Goal: Task Accomplishment & Management: Use online tool/utility

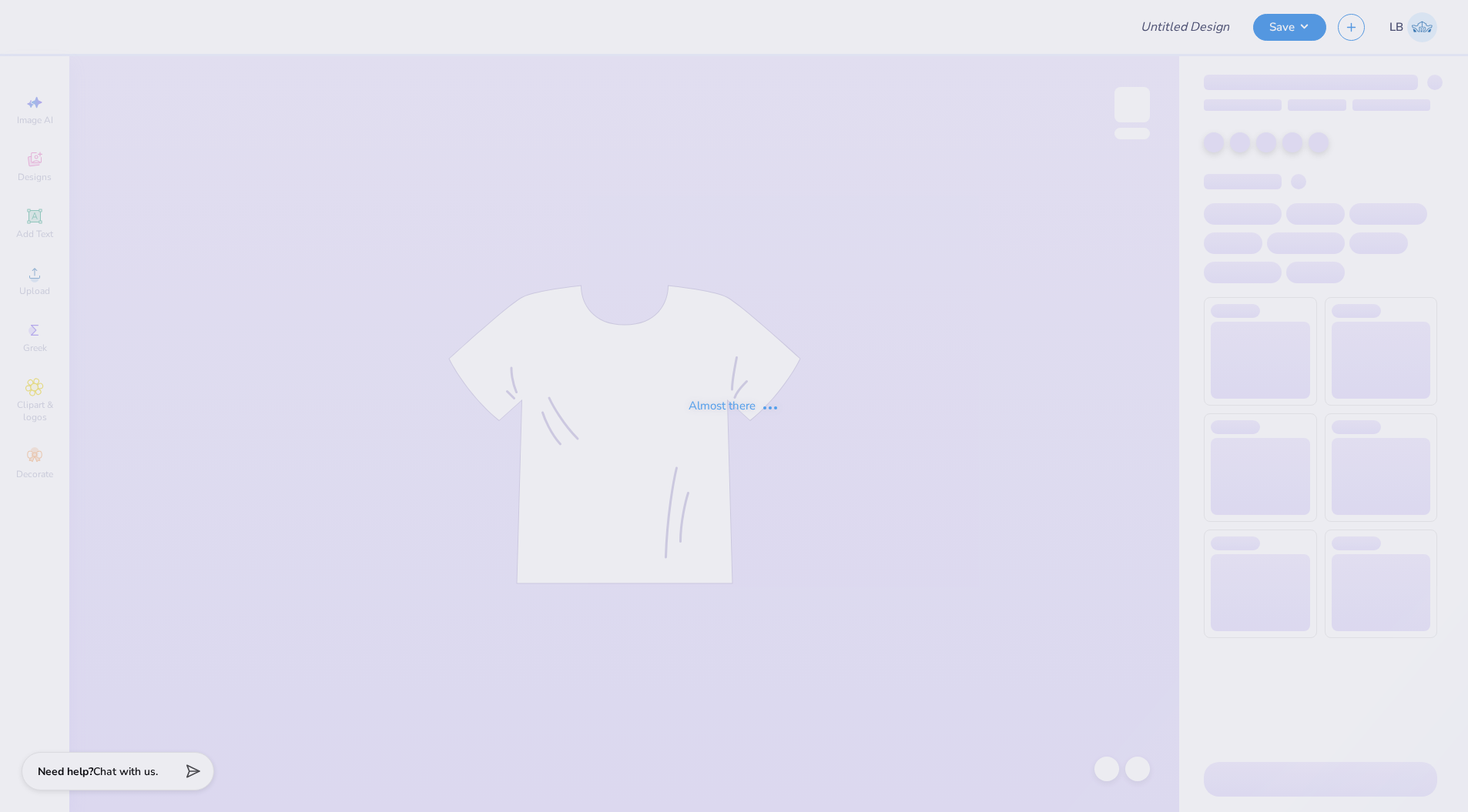
type input "Sigma Chi Beach/Parents Weekend"
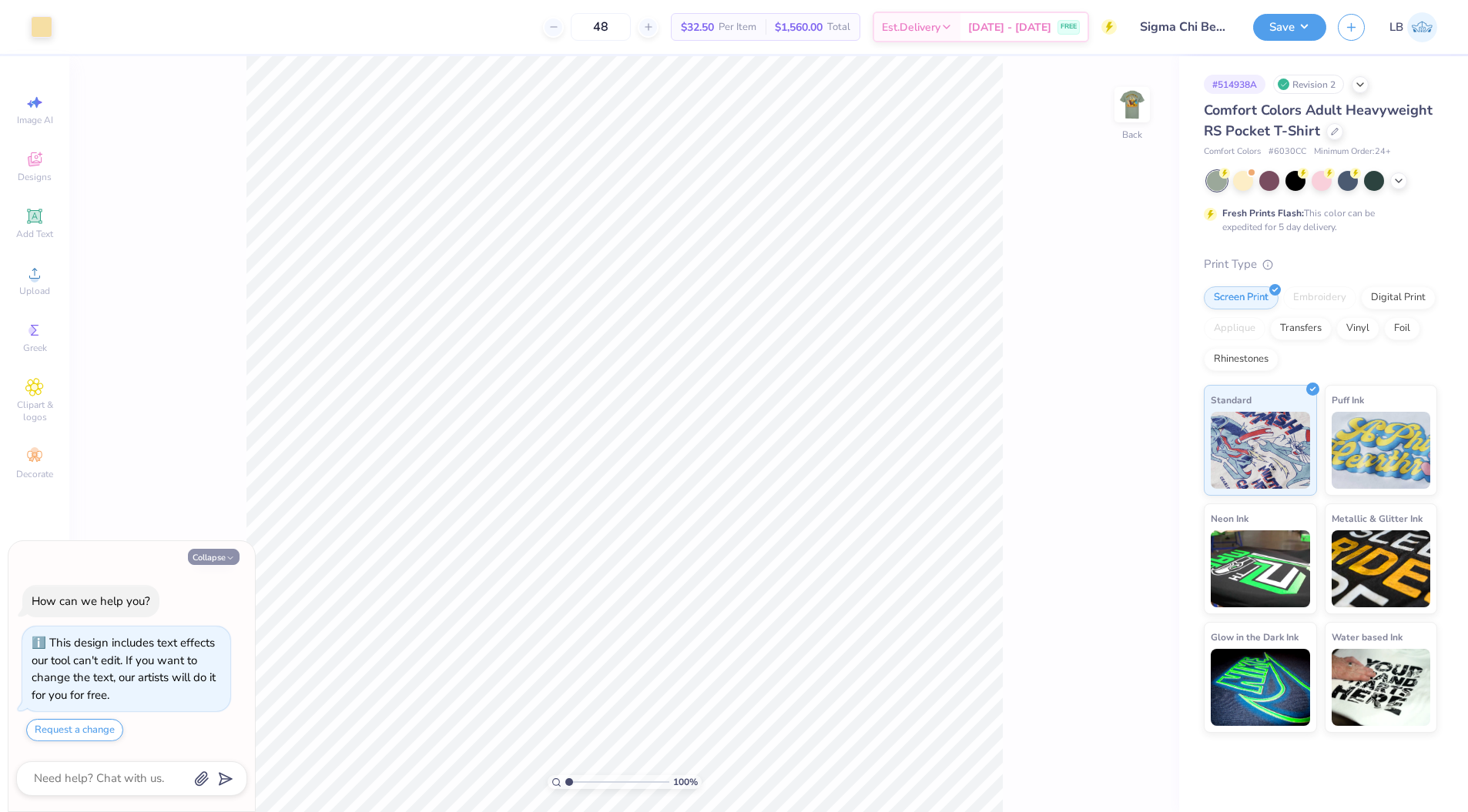
click at [207, 561] on button "Collapse" at bounding box center [213, 557] width 51 height 16
type textarea "x"
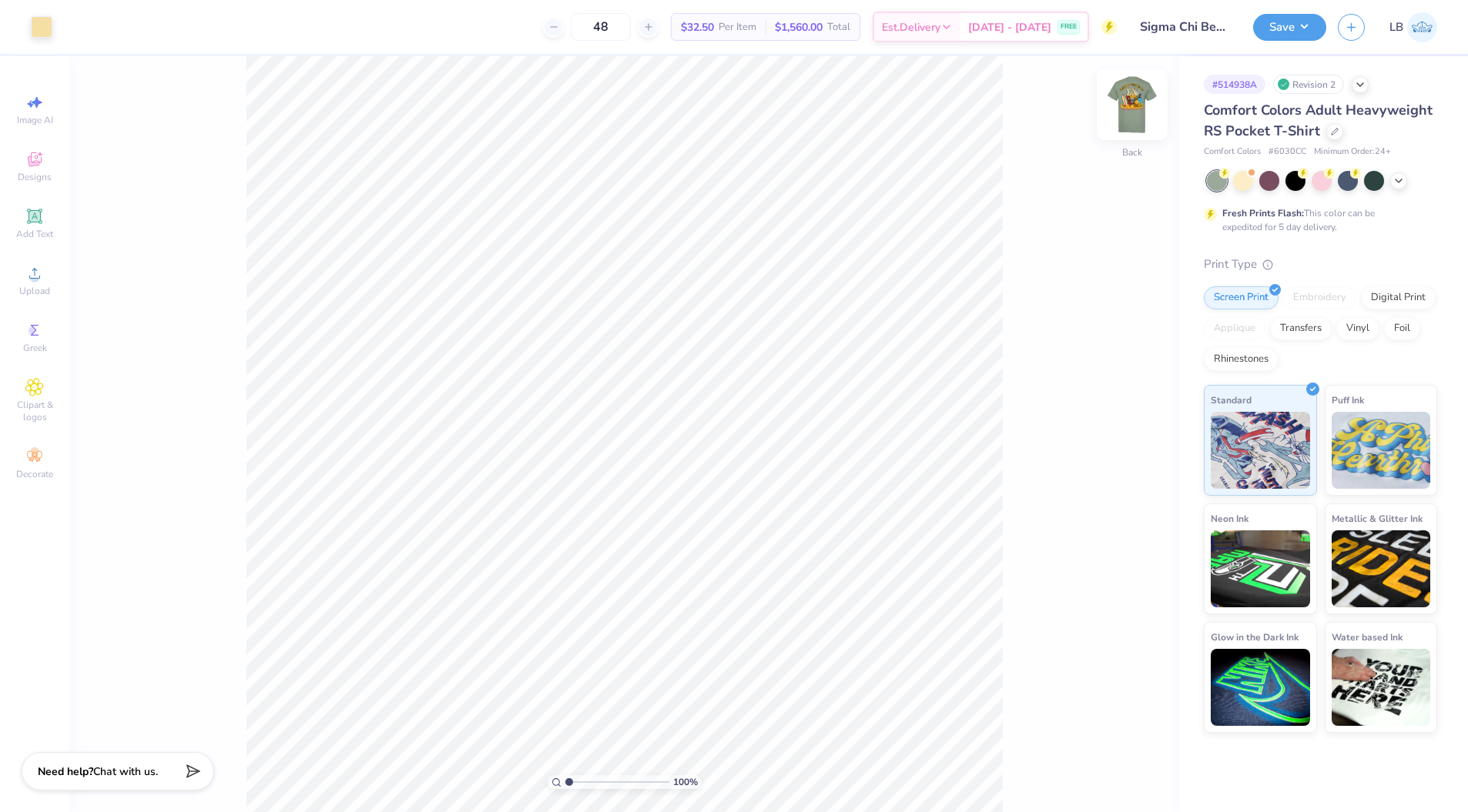
click at [1128, 111] on img at bounding box center [1131, 104] width 61 height 61
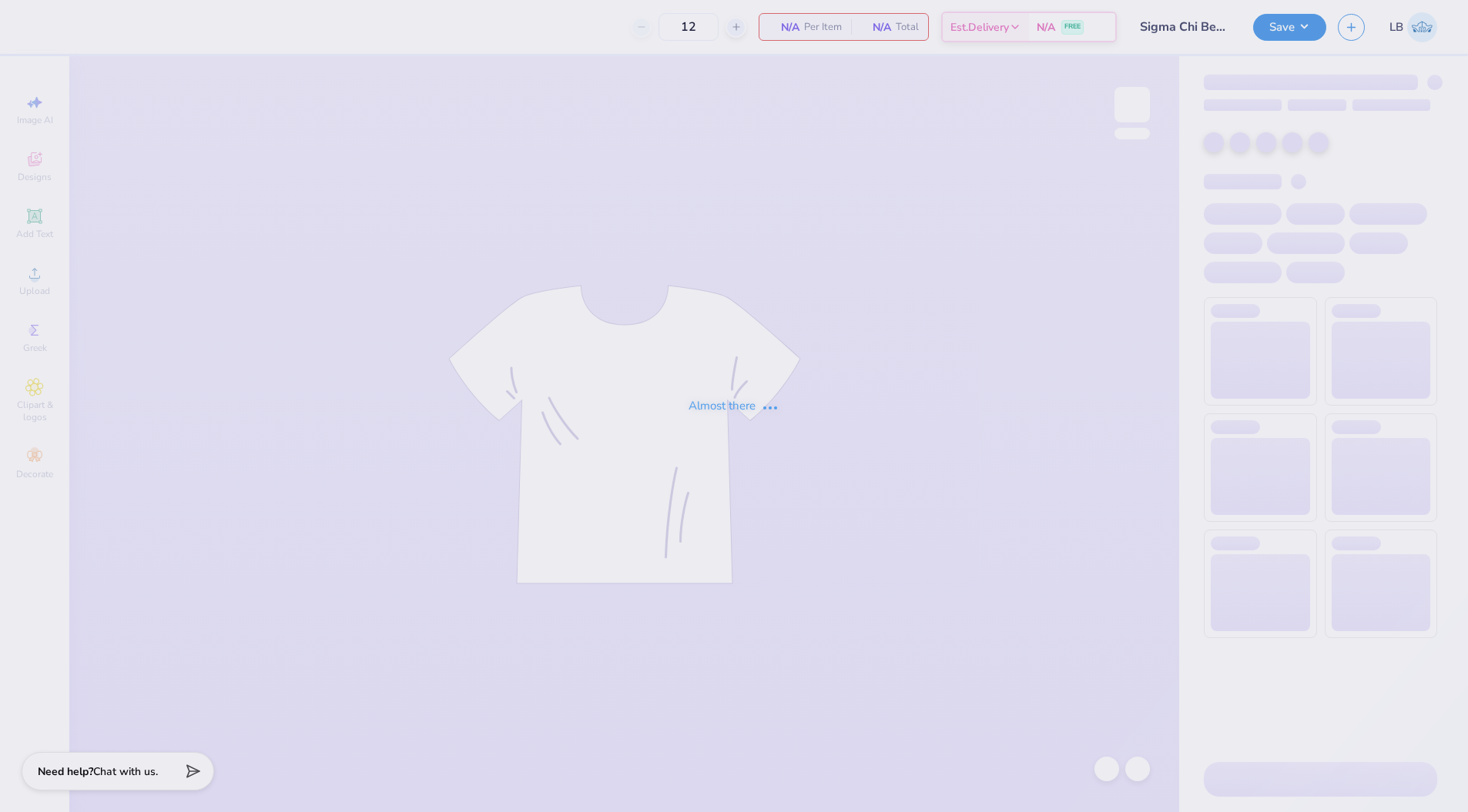
type input "48"
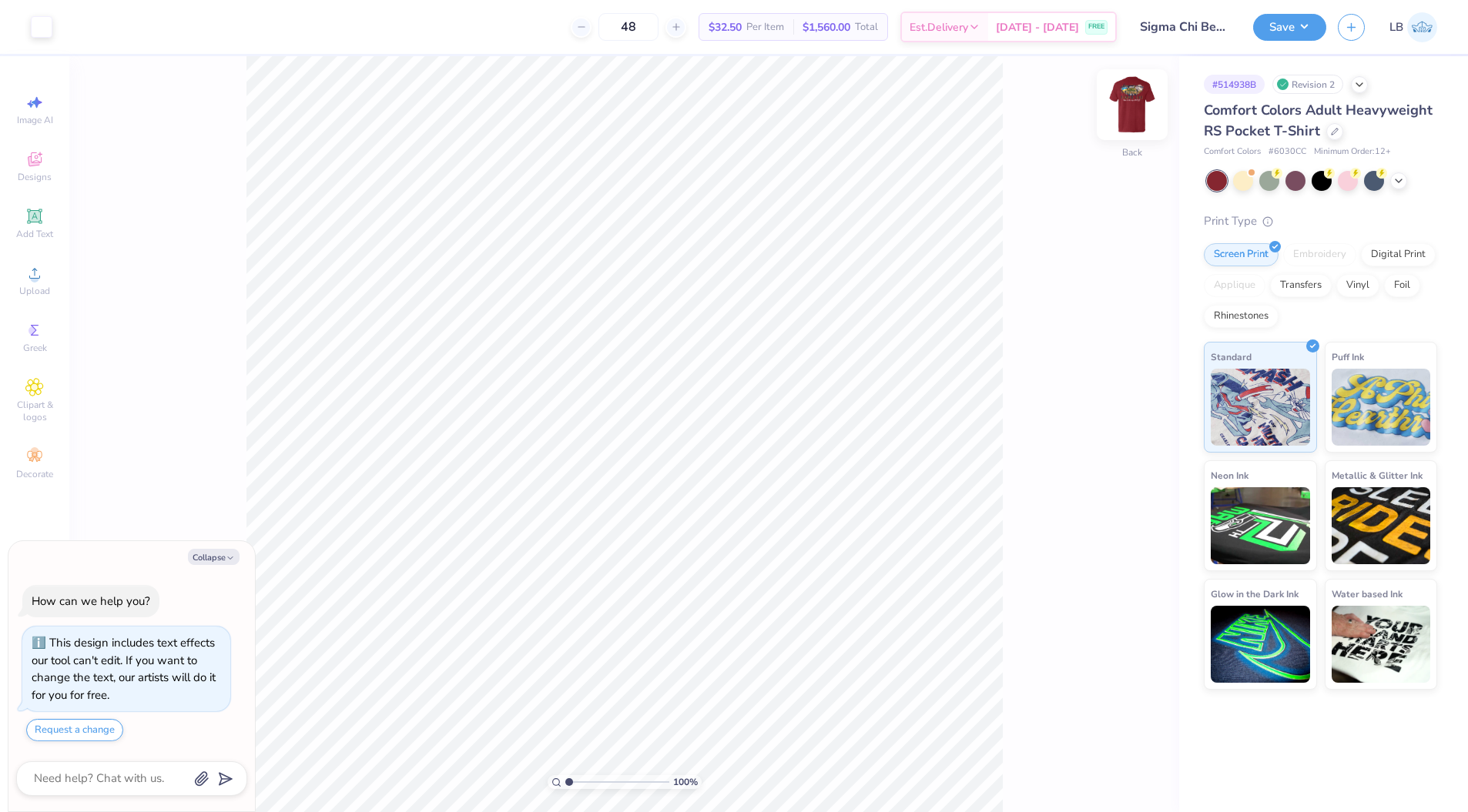
click at [1127, 103] on img at bounding box center [1131, 104] width 61 height 61
click at [29, 148] on div "Designs" at bounding box center [34, 167] width 54 height 46
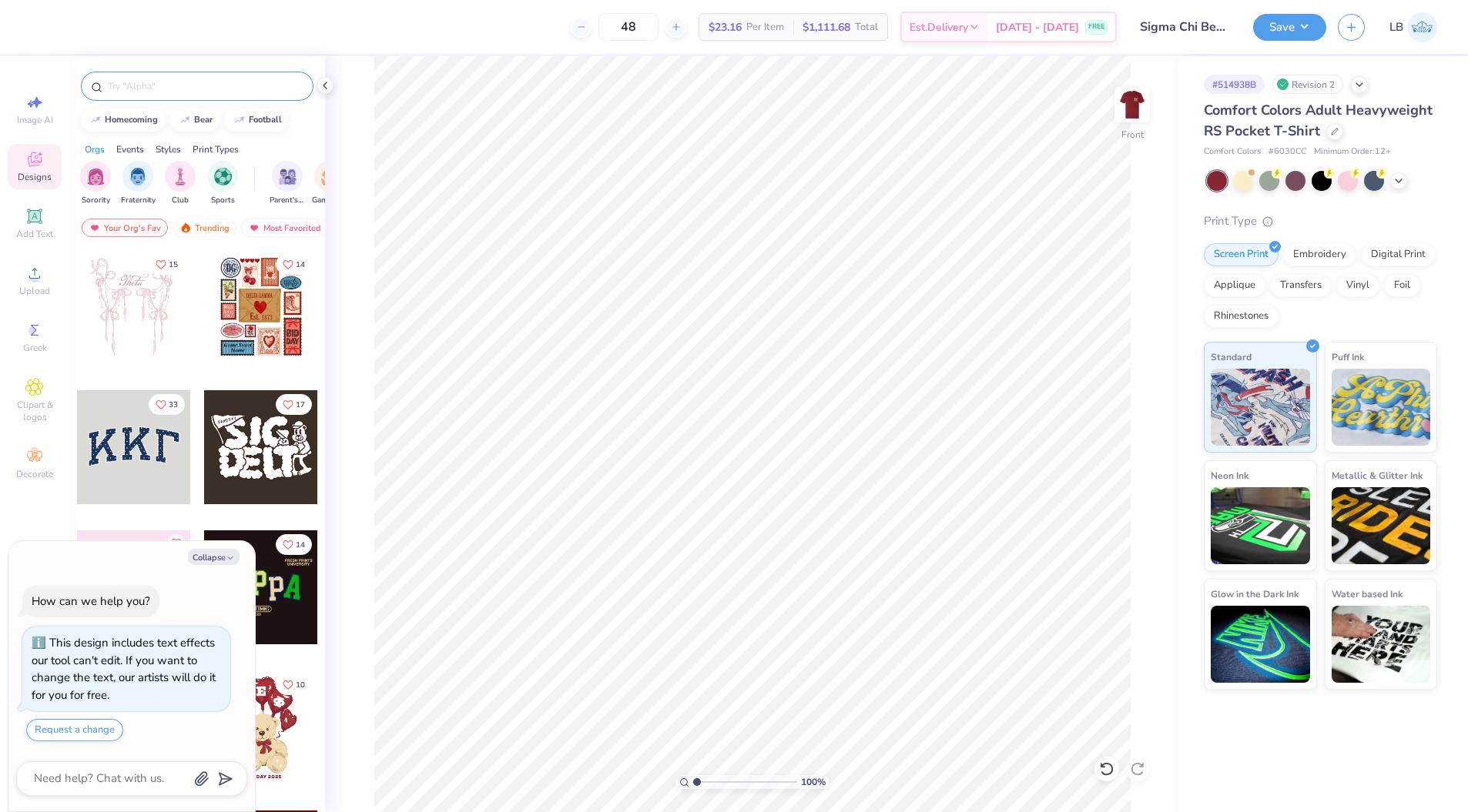
type textarea "x"
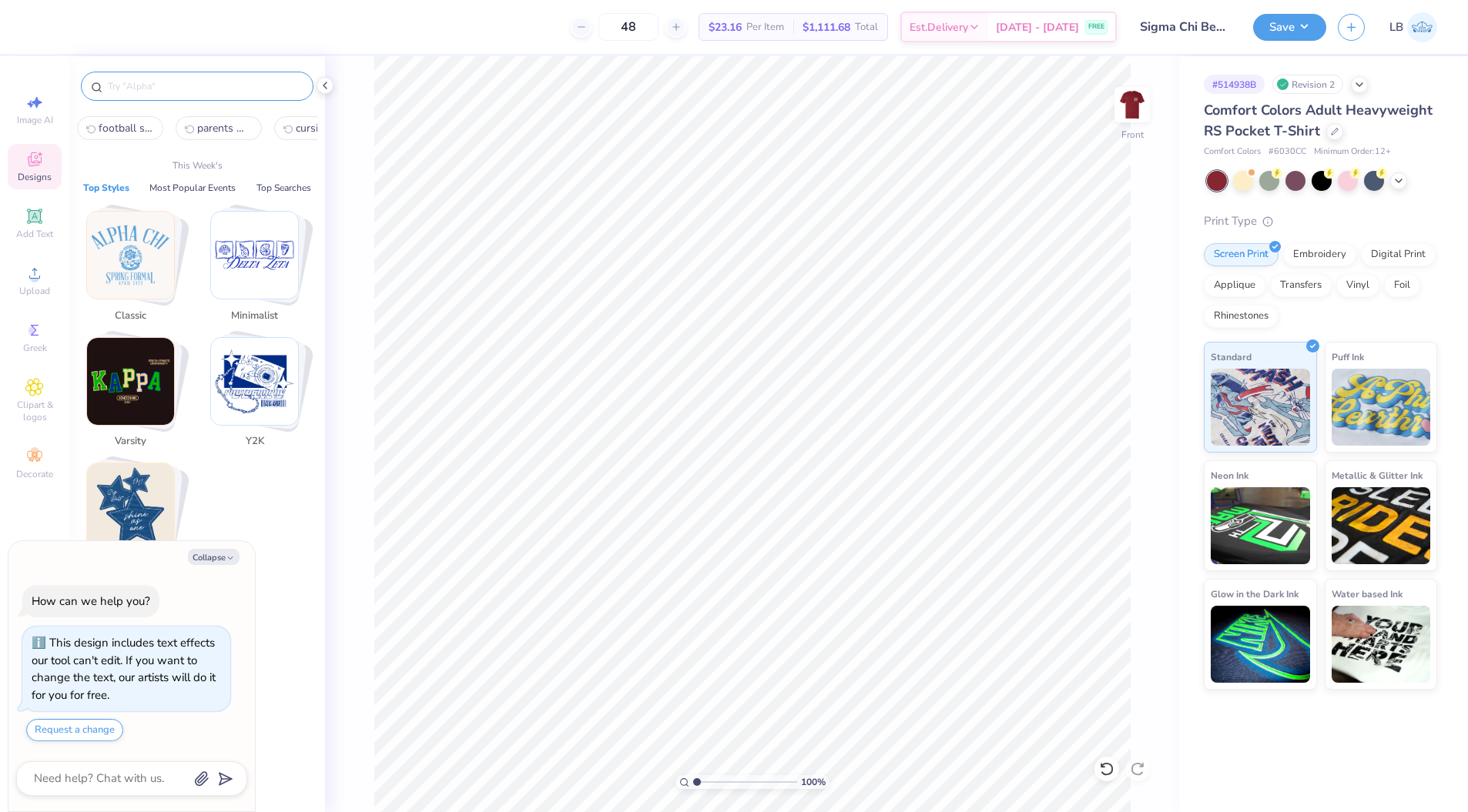
click at [162, 84] on input "text" at bounding box center [205, 86] width 197 height 16
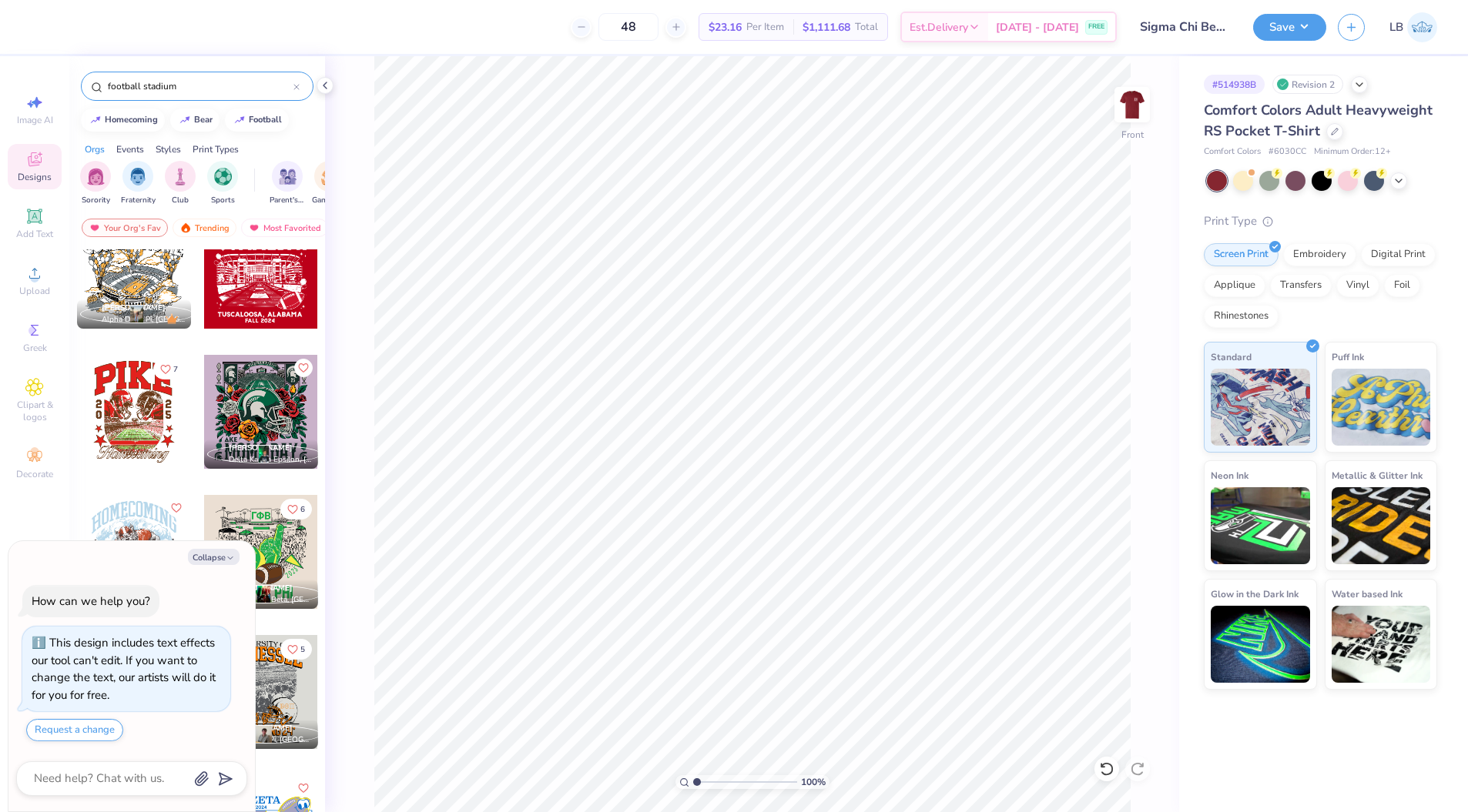
scroll to position [738, 0]
type input "football stadium"
click at [122, 450] on div "Chloe Ratcliff Kappa Alpha Theta, West Texas A&M University Abigail Schmitt Phi…" at bounding box center [196, 559] width 255 height 620
click at [123, 414] on div at bounding box center [133, 410] width 114 height 114
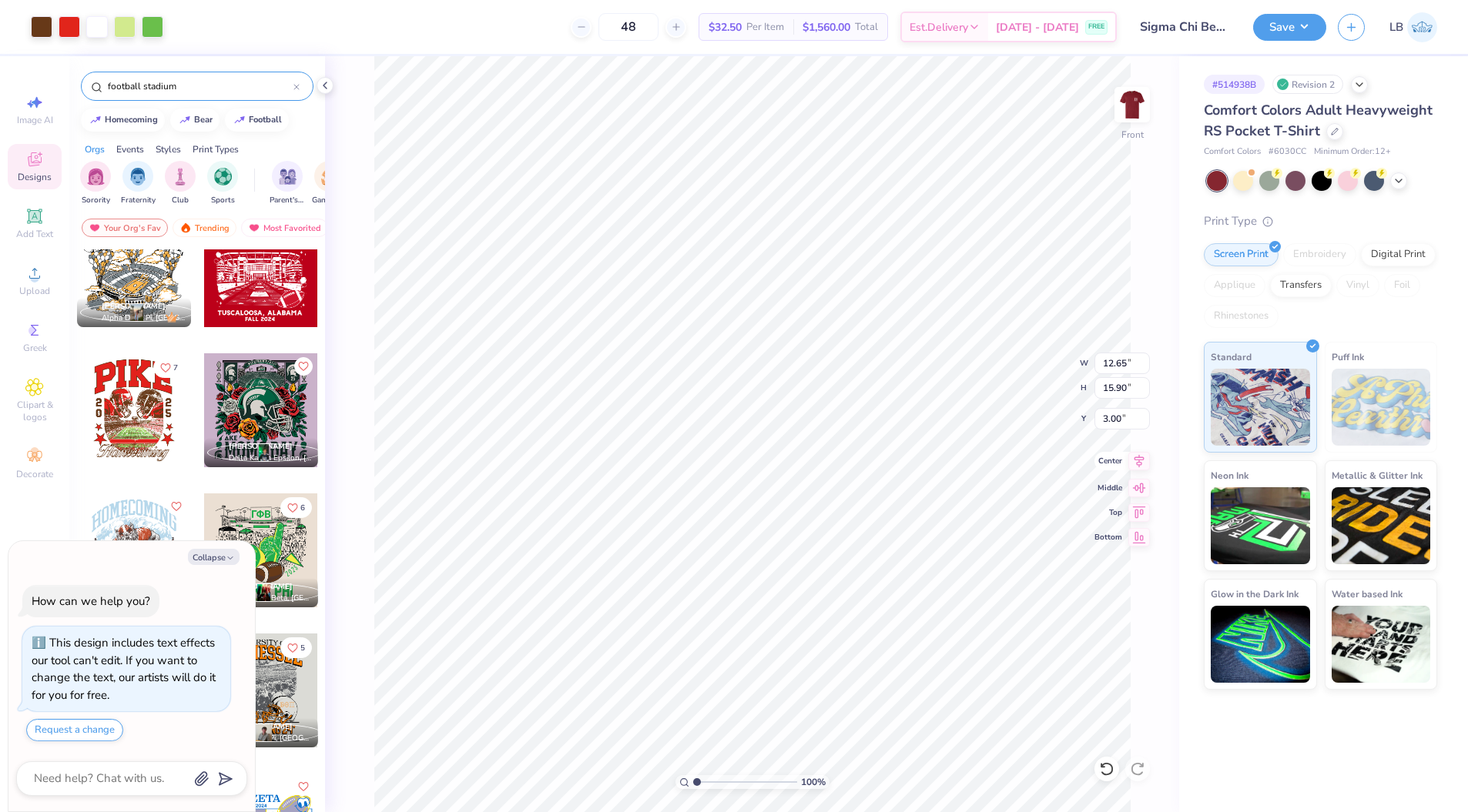
click at [1136, 460] on icon at bounding box center [1139, 461] width 22 height 19
click at [40, 23] on div at bounding box center [42, 26] width 22 height 22
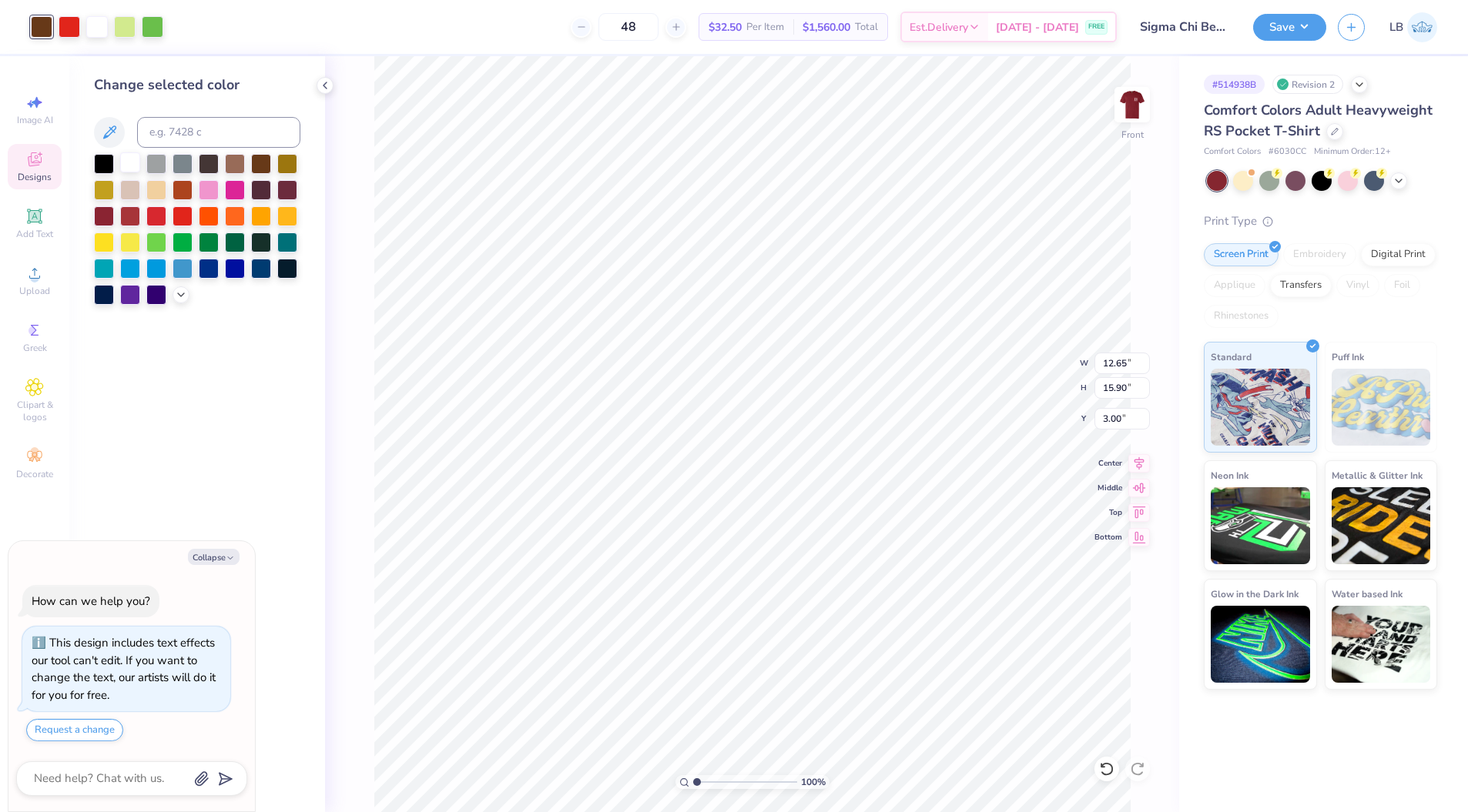
click at [123, 162] on div at bounding box center [130, 163] width 20 height 20
click at [1105, 768] on icon at bounding box center [1106, 769] width 16 height 16
click at [1140, 461] on icon at bounding box center [1139, 461] width 22 height 19
type textarea "x"
type input "11.18"
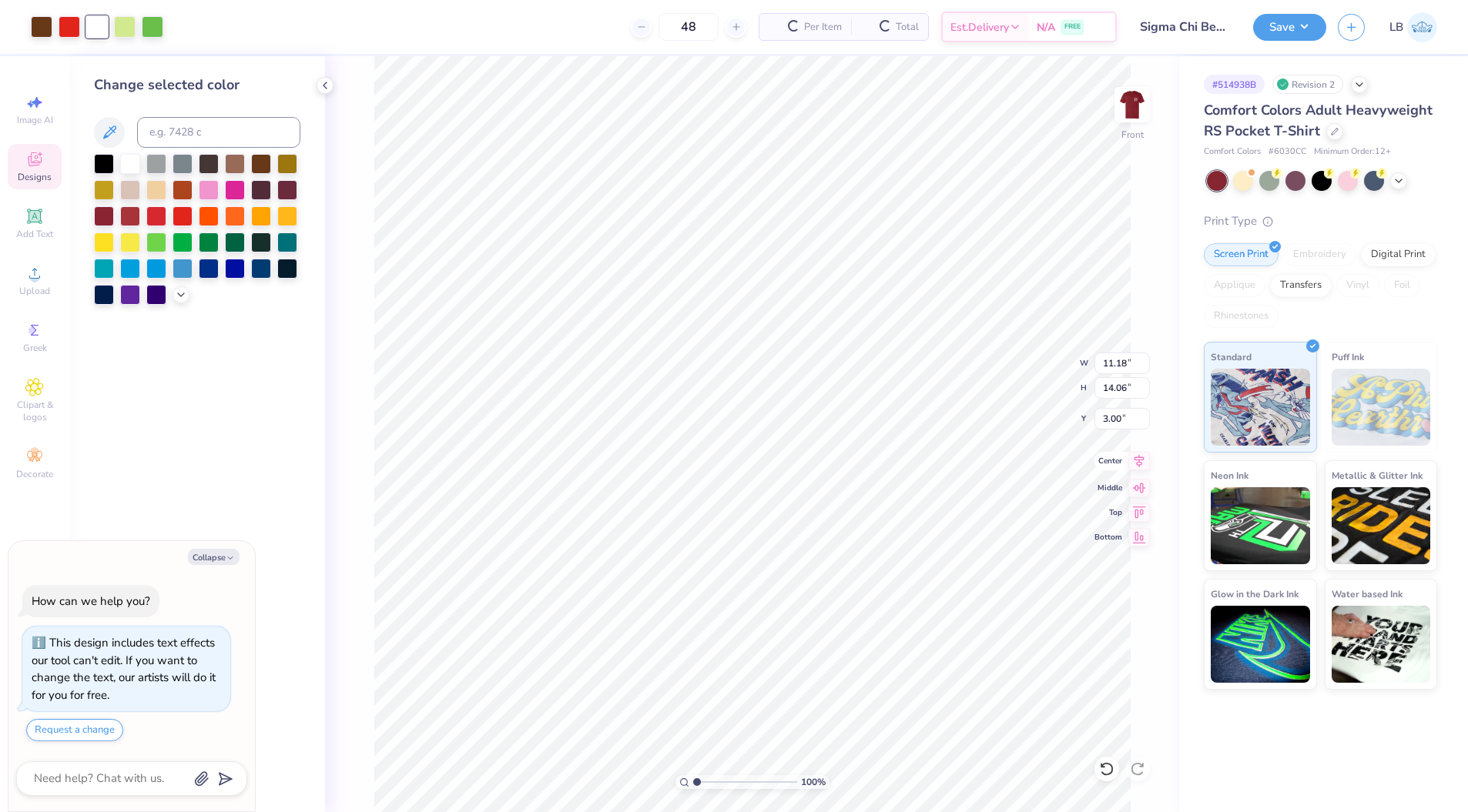
type input "14.06"
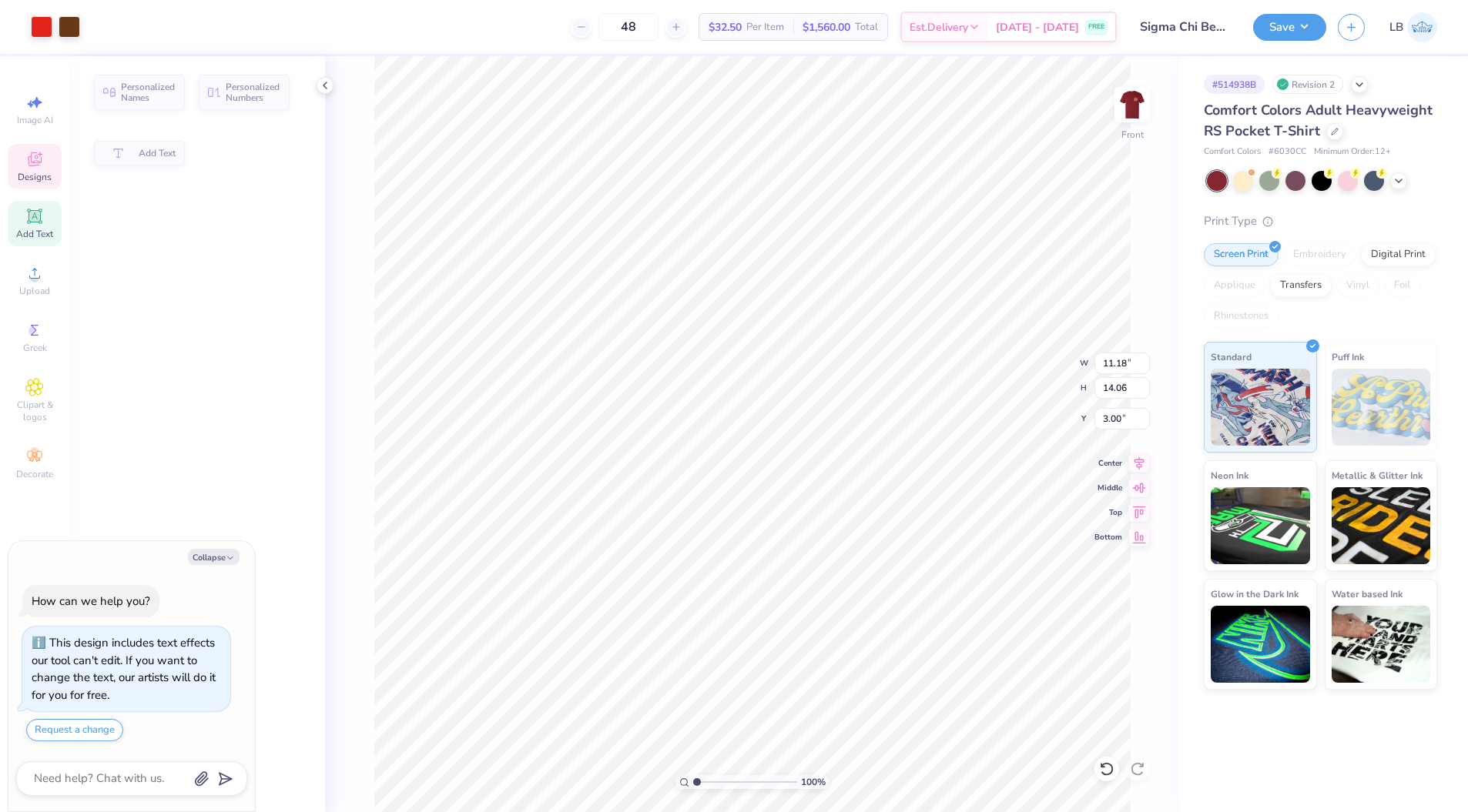
type textarea "x"
type input "10.64"
type input "4.83"
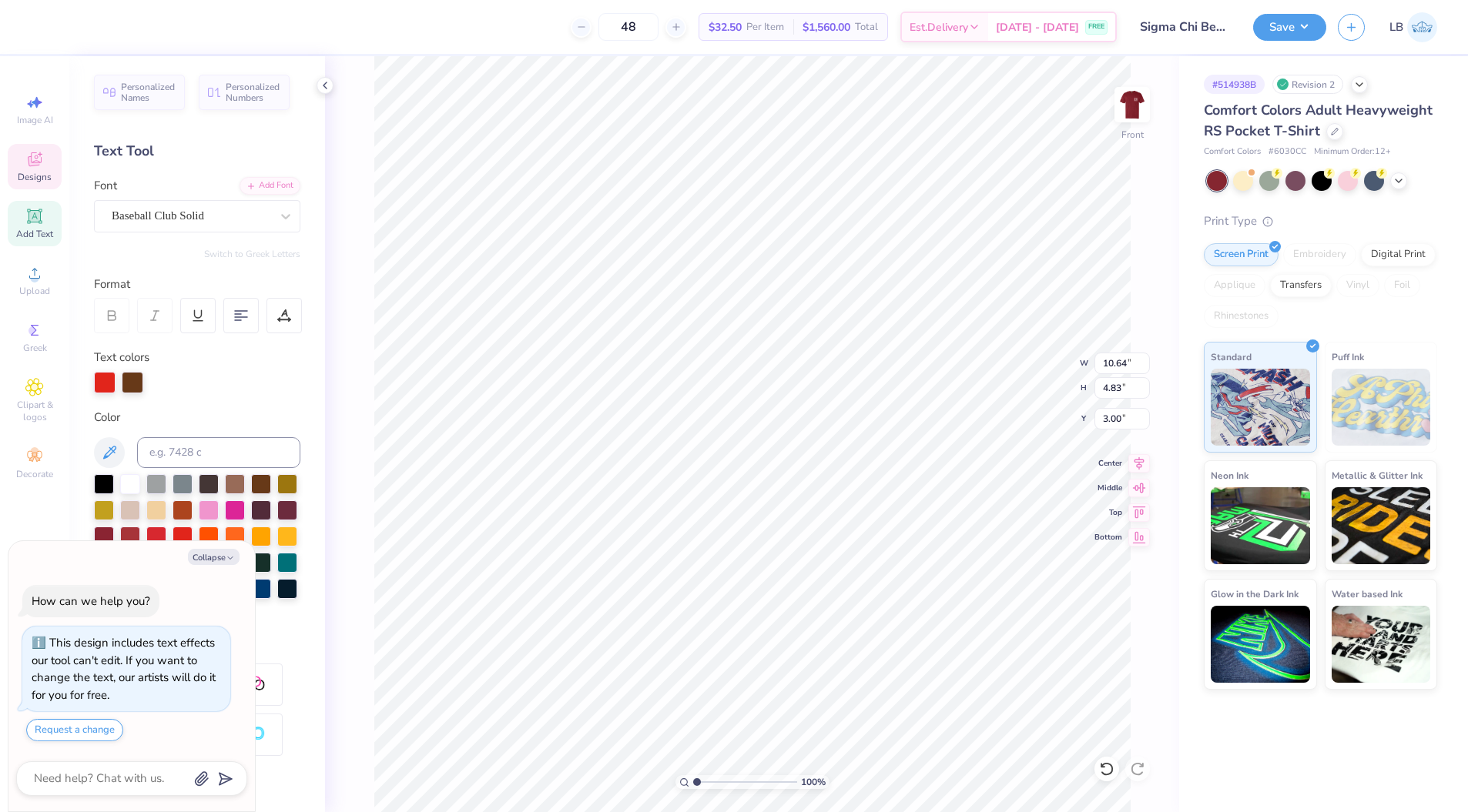
type textarea "x"
type textarea "S"
type textarea "x"
type textarea "Si"
type textarea "x"
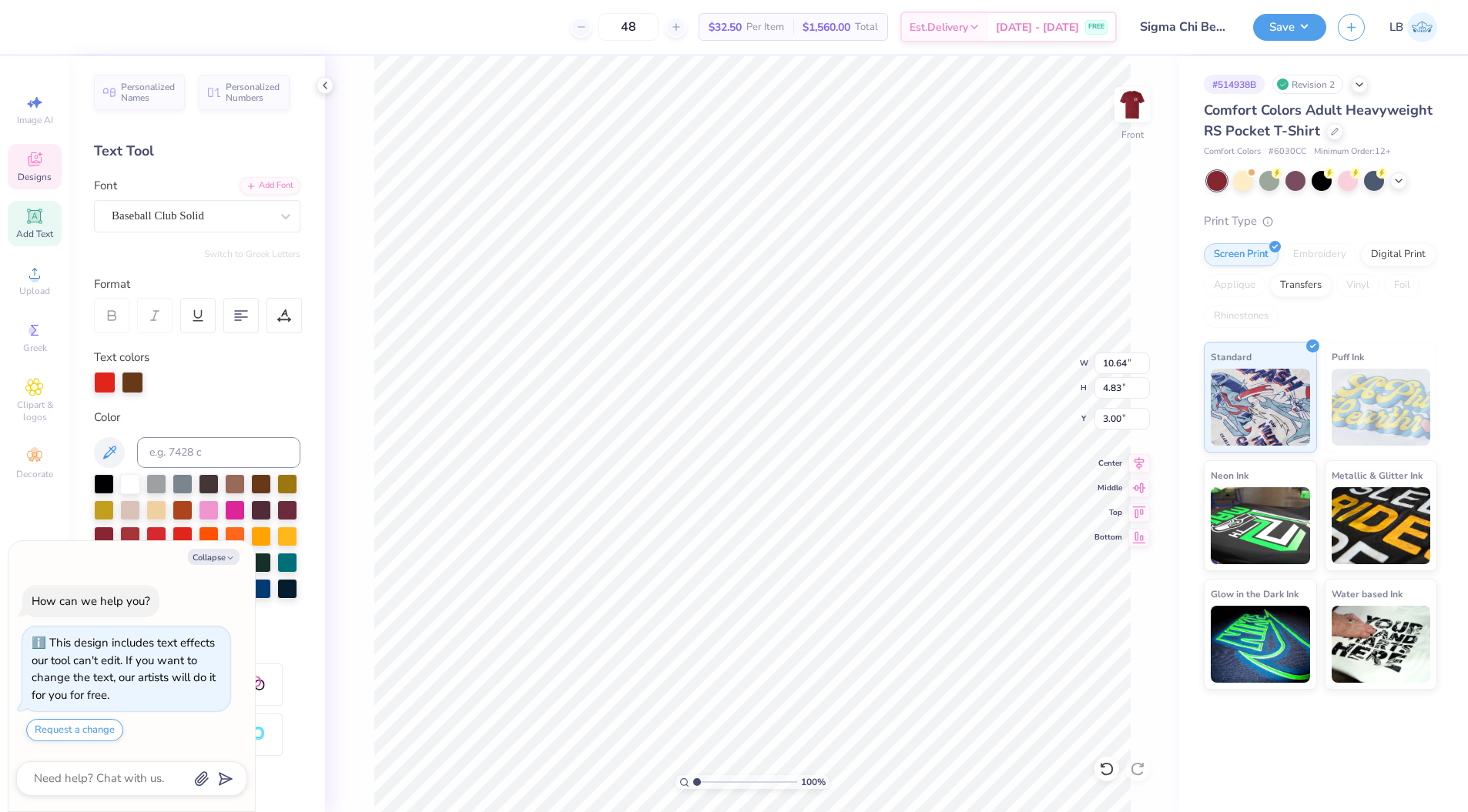
type textarea "Sig"
type textarea "x"
type textarea "Sig"
type textarea "x"
type textarea "Sig"
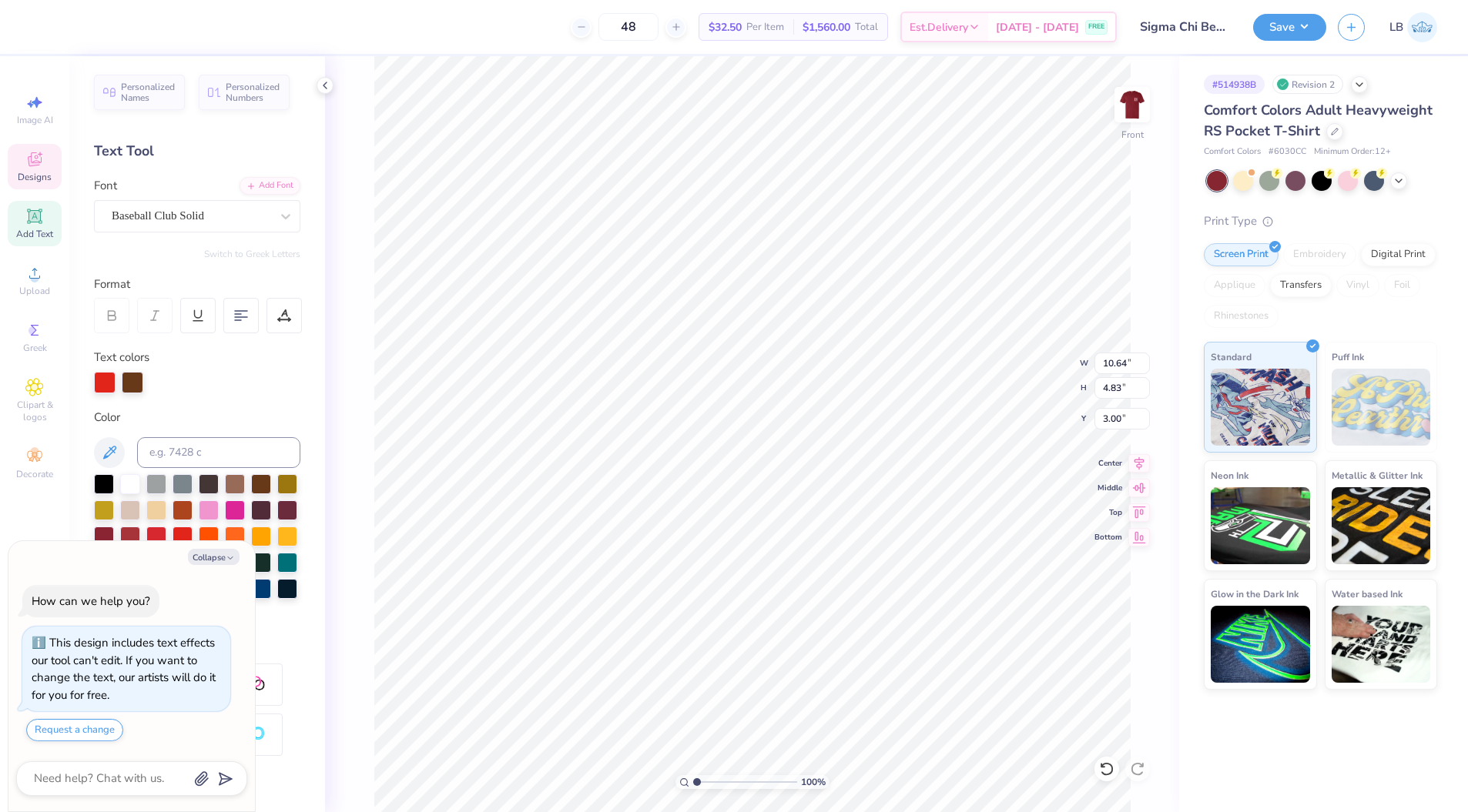
type textarea "x"
type textarea "SigC"
type textarea "x"
type textarea "Sigm"
type textarea "x"
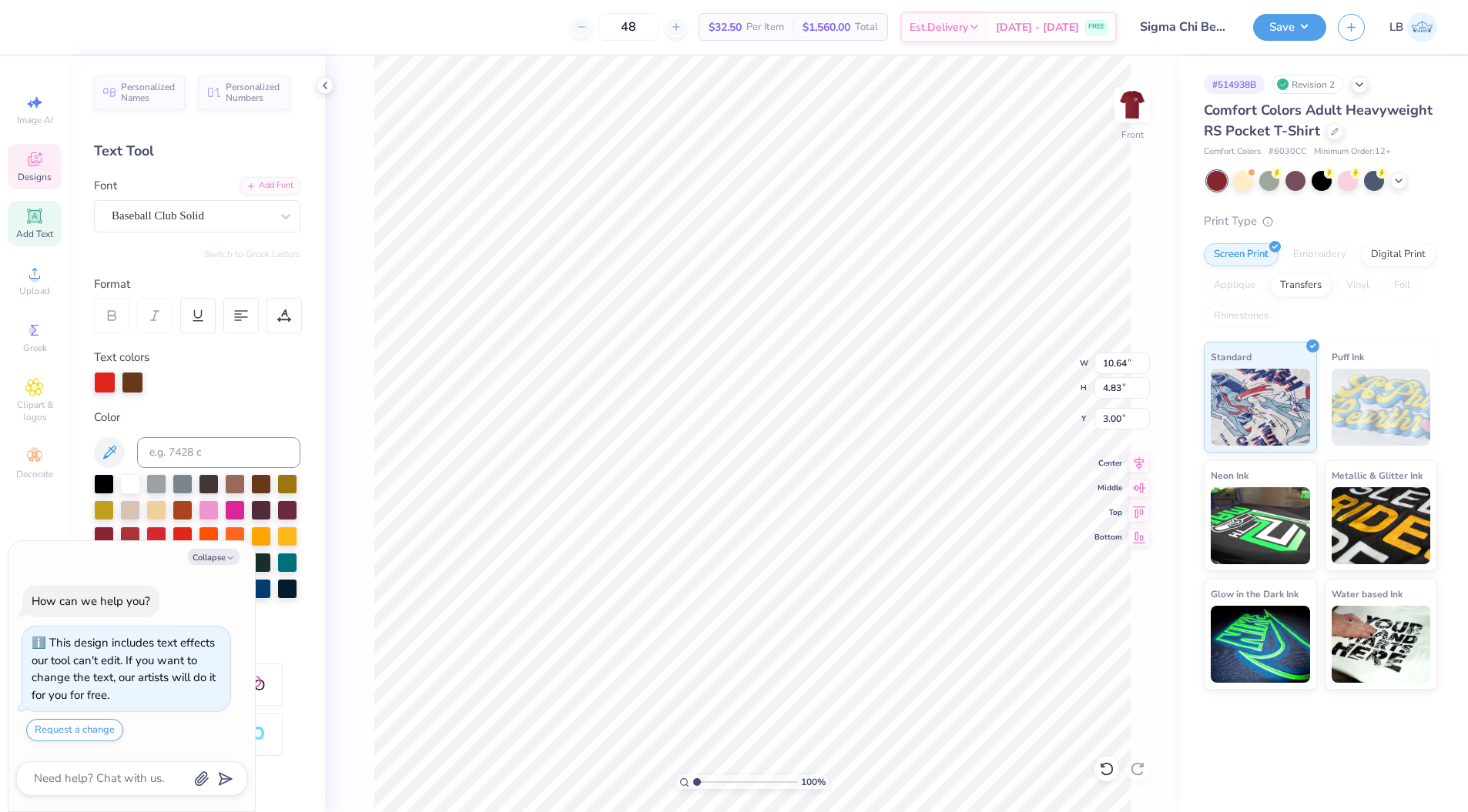
type textarea "Sigma"
type textarea "x"
type input "7.65"
type input "2.74"
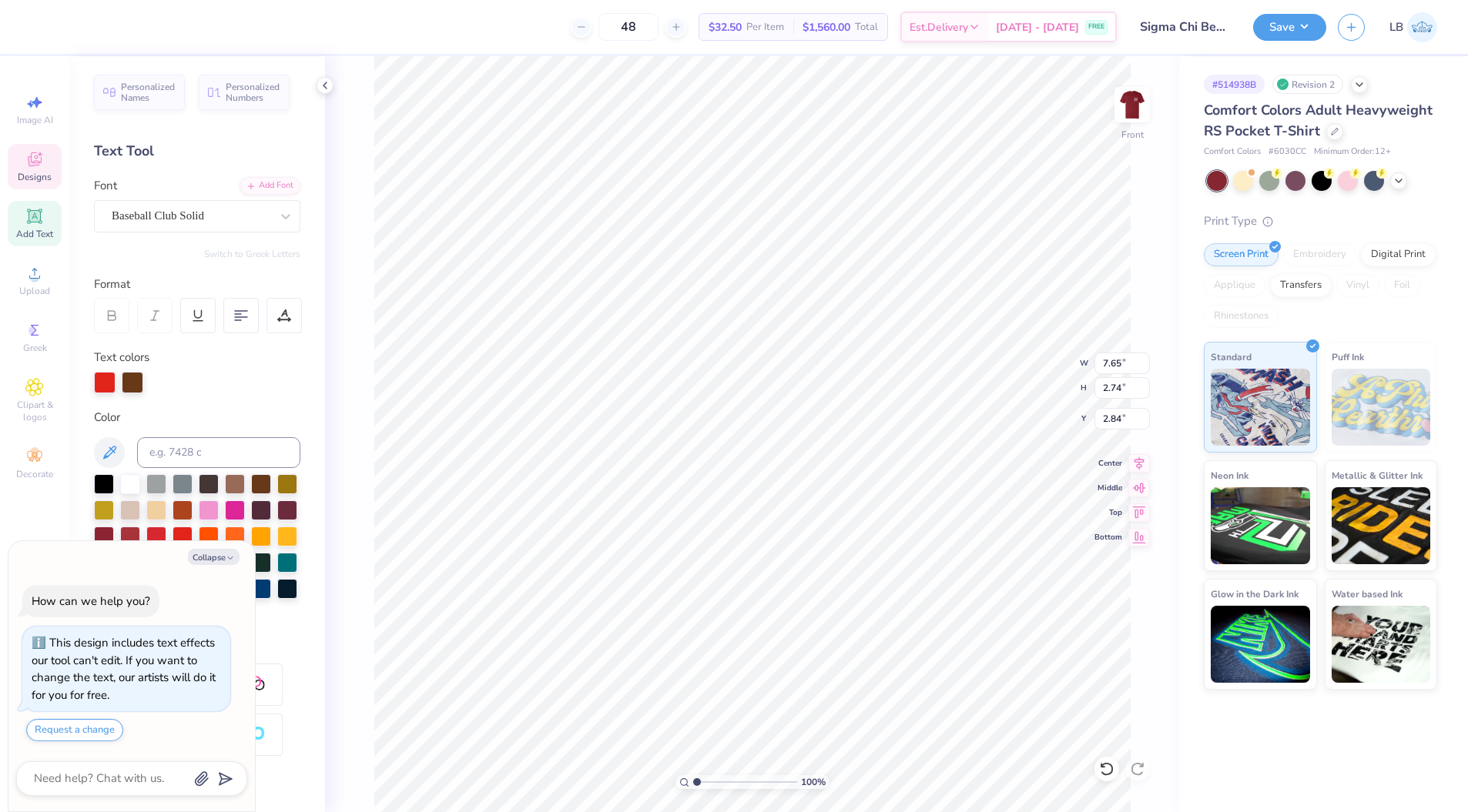
type textarea "x"
type input "2.78"
type textarea "SigmRed River Rivalry Pocket Tee S: 4 M: 15 L: 74 XL: 30 ZTA Polo - White: S: 2…"
click at [1404, 178] on div at bounding box center [1398, 181] width 17 height 17
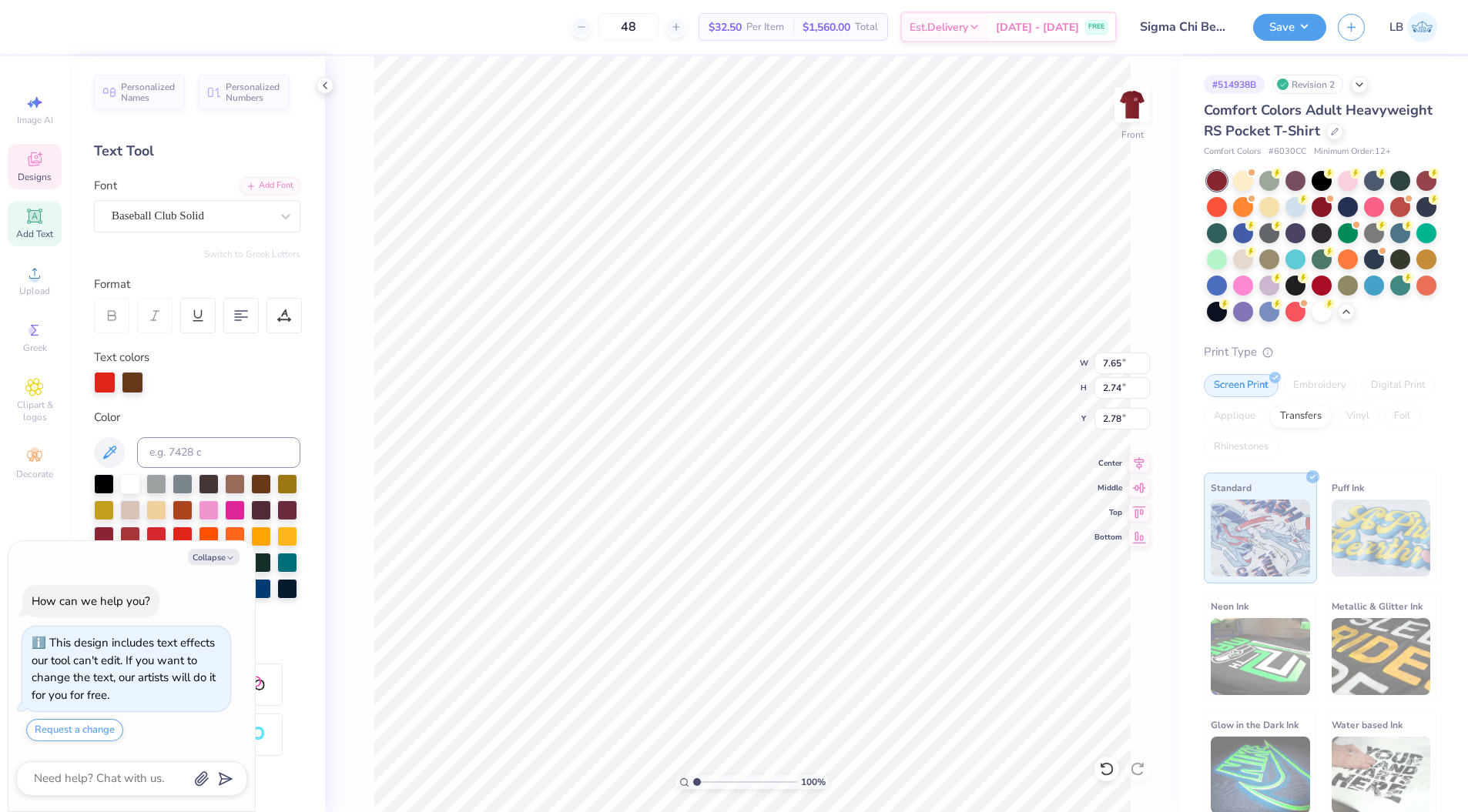
type textarea "x"
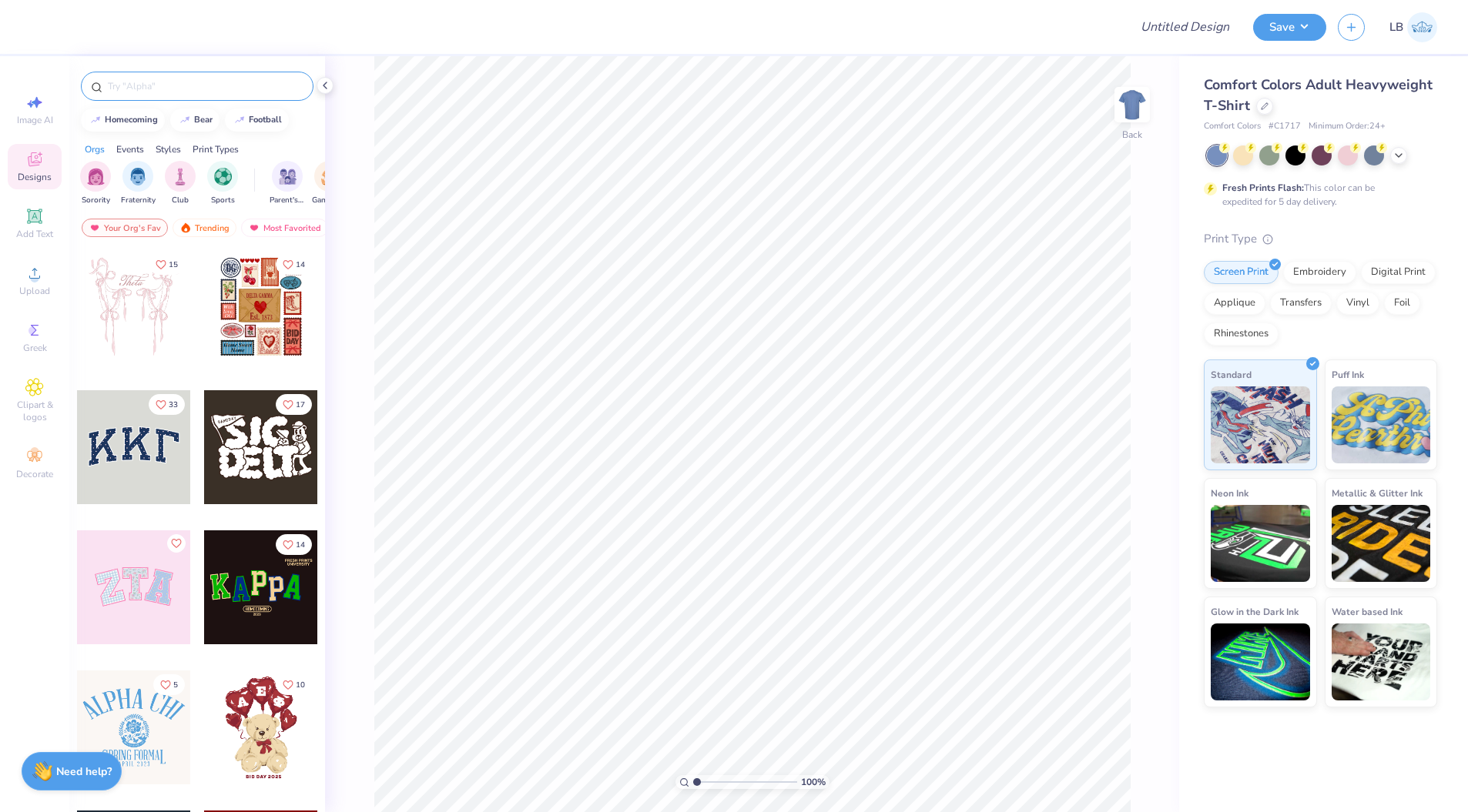
click at [165, 88] on input "text" at bounding box center [205, 86] width 197 height 16
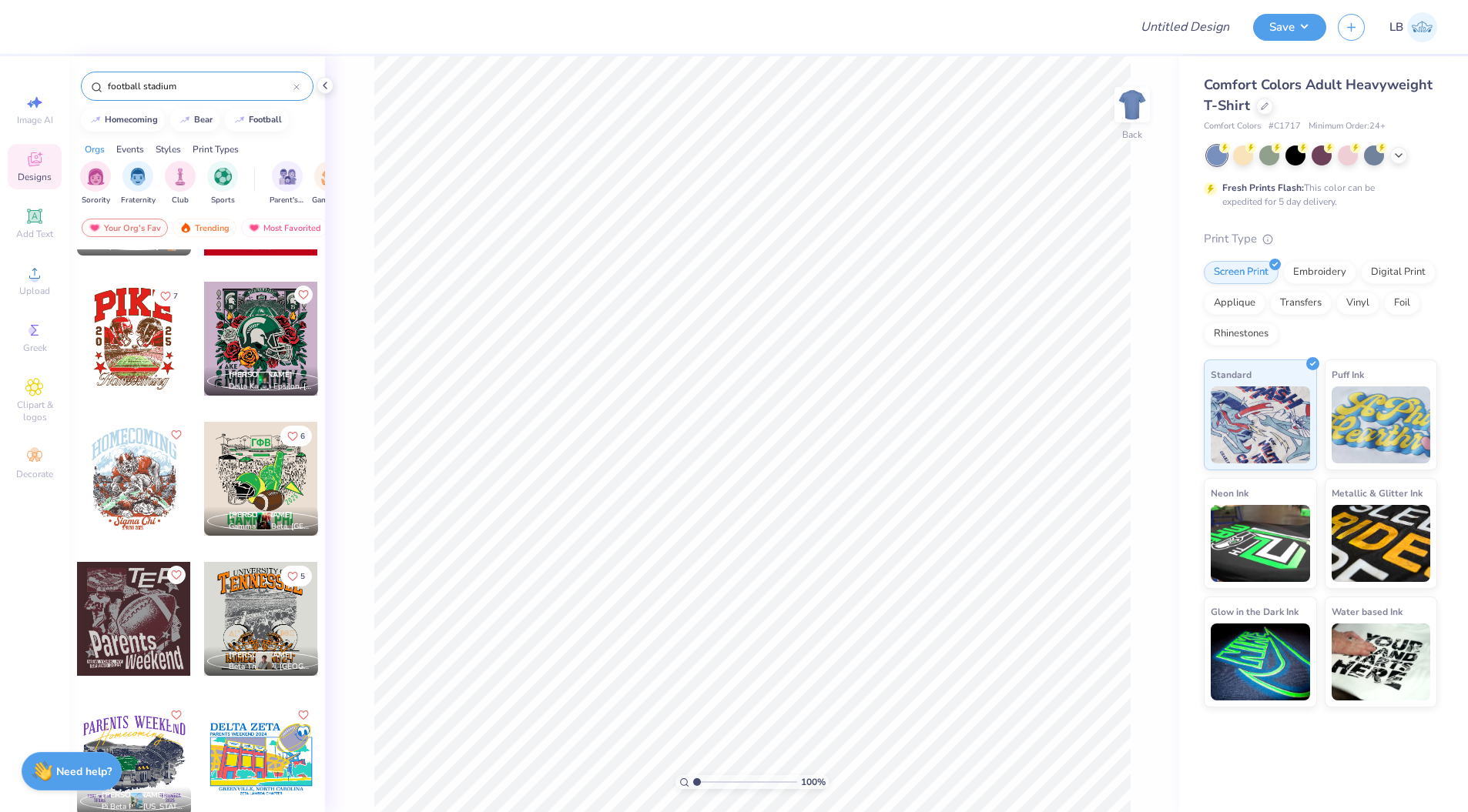
scroll to position [808, 0]
click at [124, 344] on div "Chloe Ratcliff Kappa Alpha Theta, West Texas A&M University Abigail Schmitt Phi…" at bounding box center [196, 559] width 255 height 620
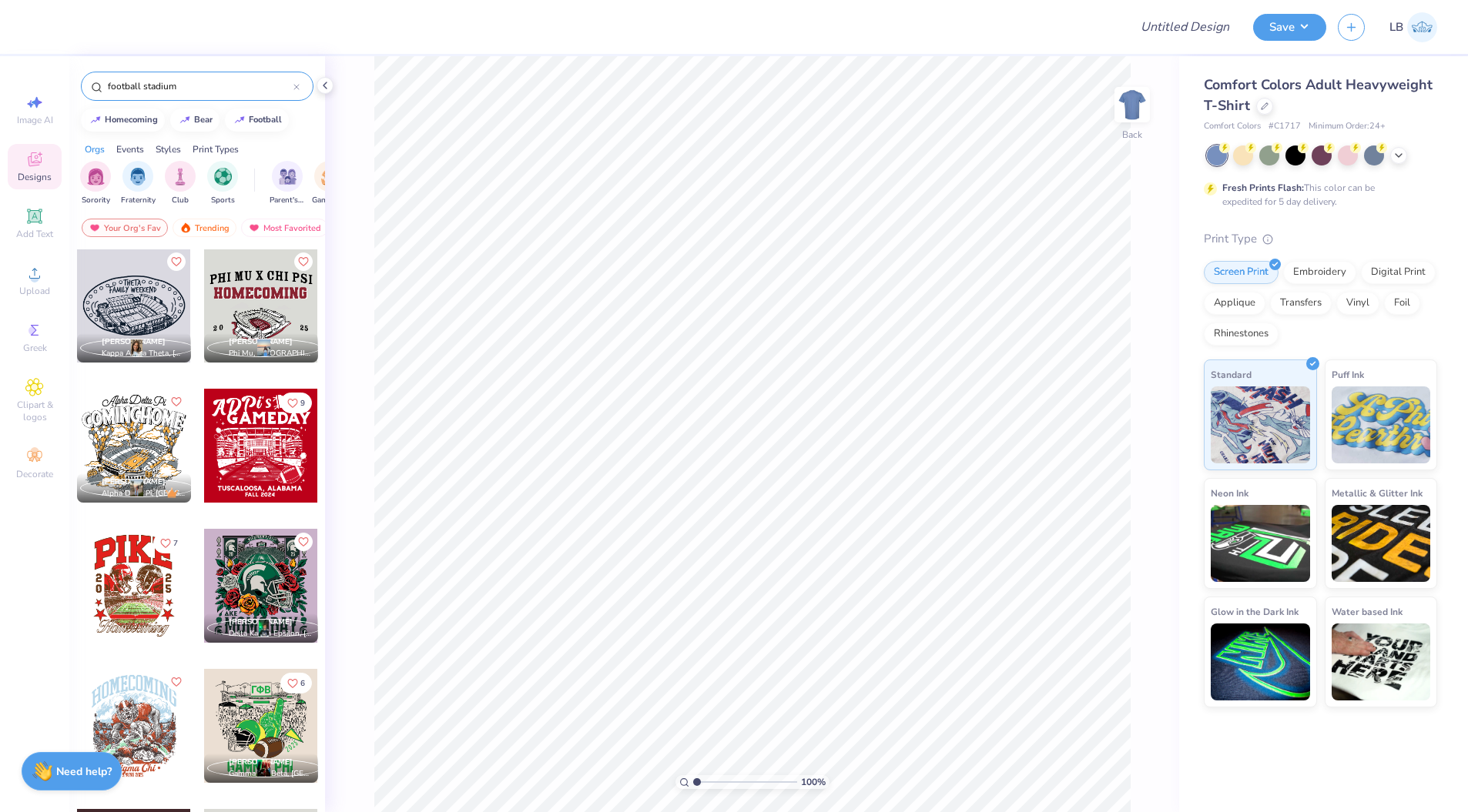
scroll to position [652, 0]
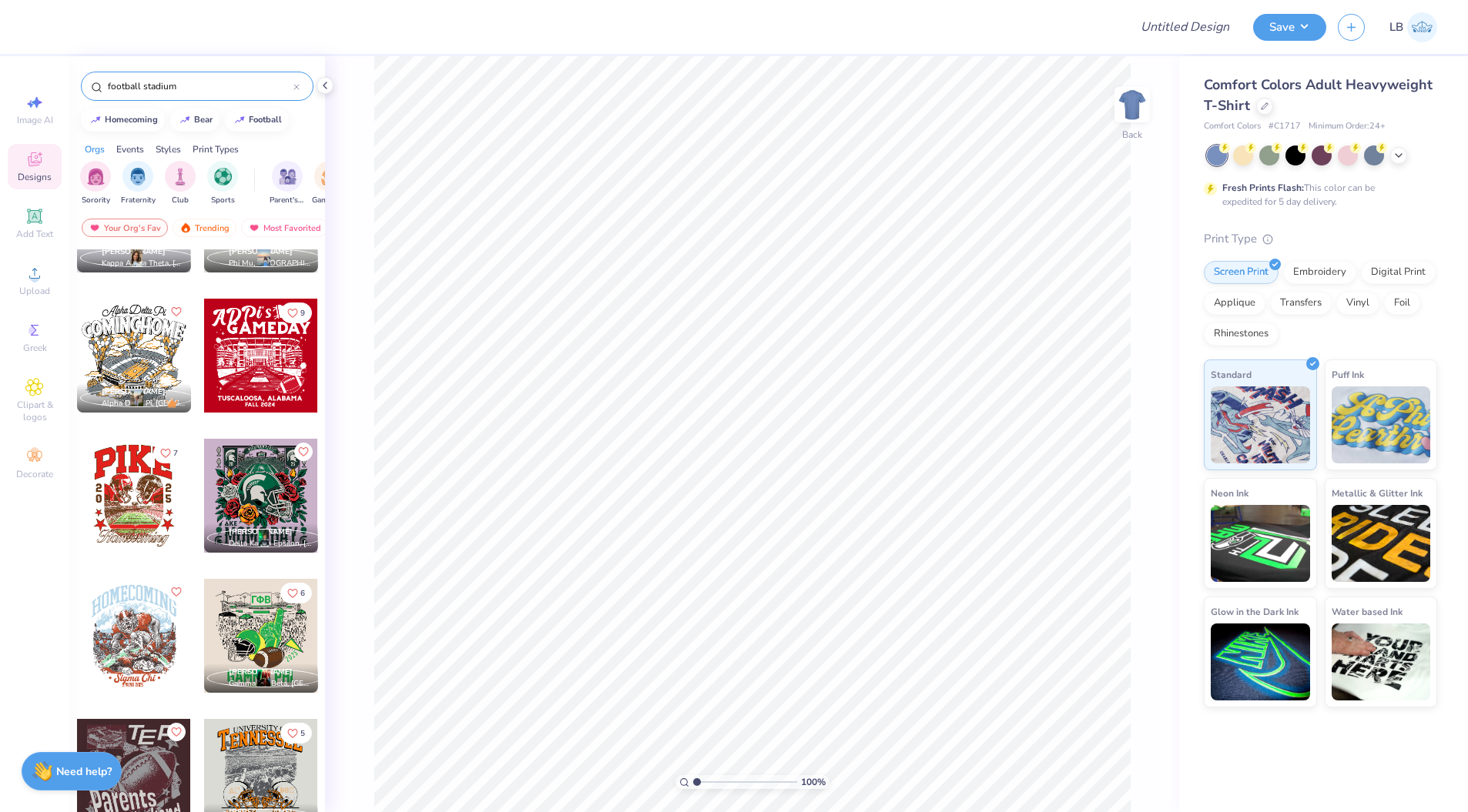
click at [149, 82] on input "football stadium" at bounding box center [199, 86] width 187 height 16
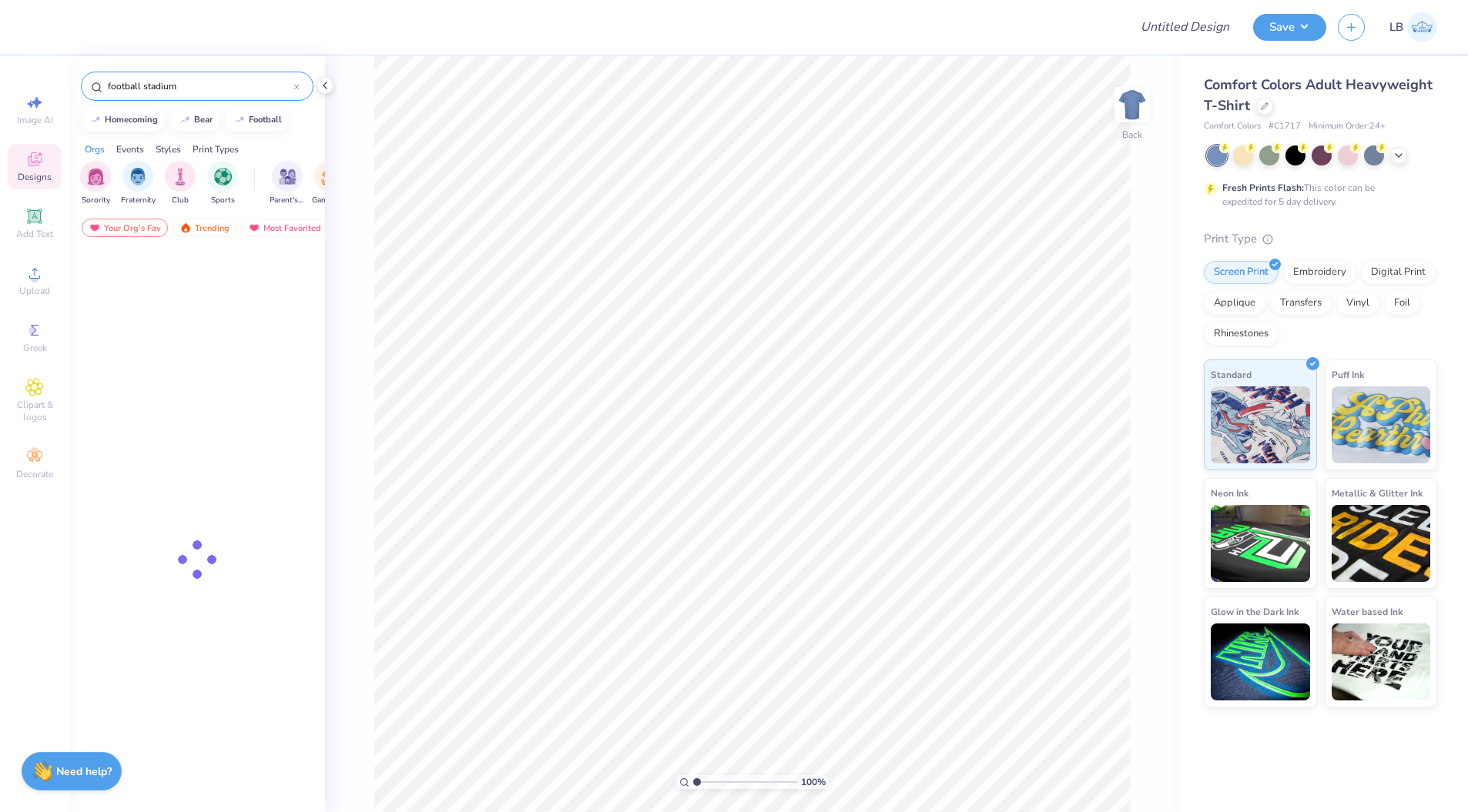
click at [149, 82] on input "football stadium" at bounding box center [199, 86] width 187 height 16
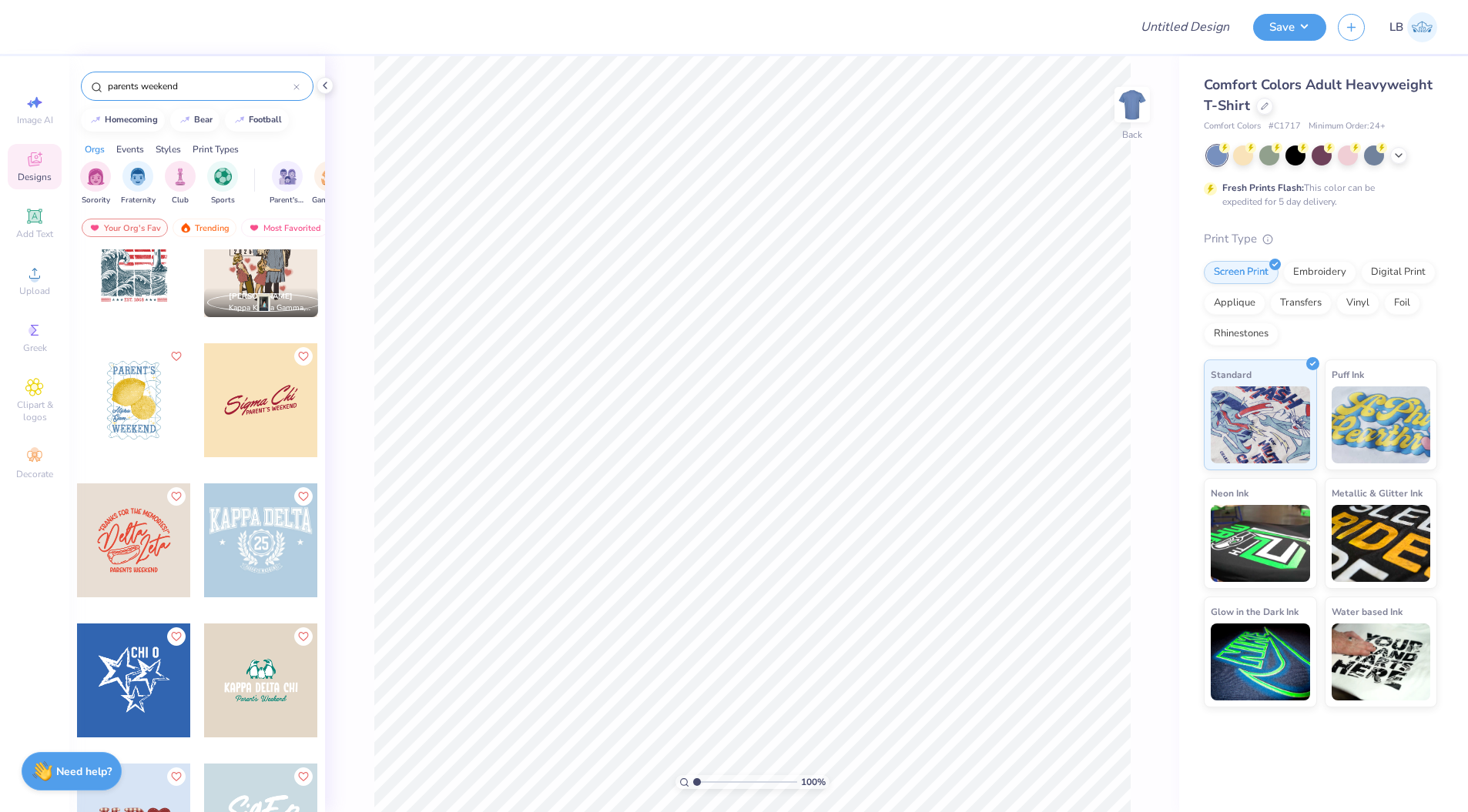
scroll to position [3361, 0]
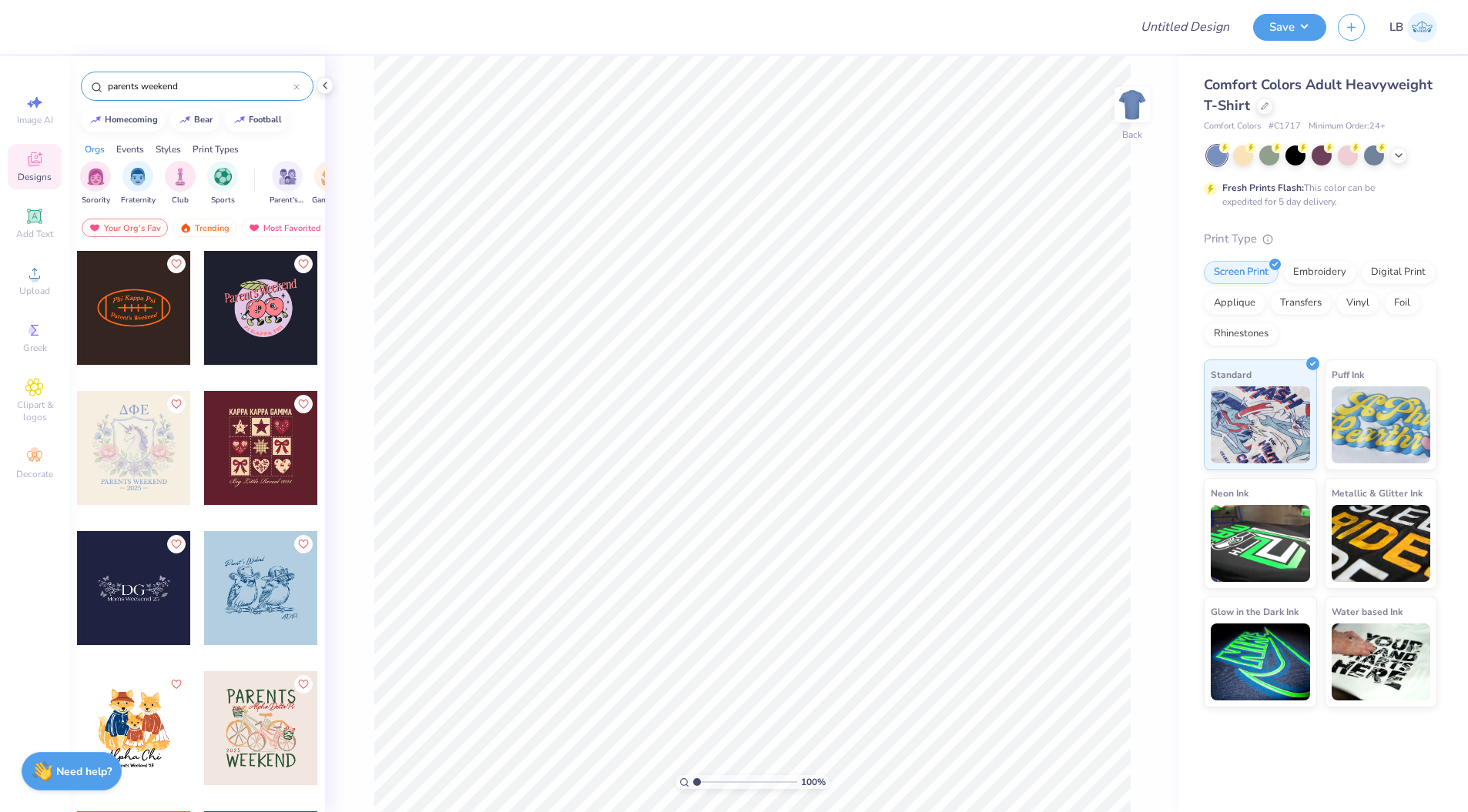
click at [240, 85] on input "parents weekend" at bounding box center [199, 86] width 187 height 16
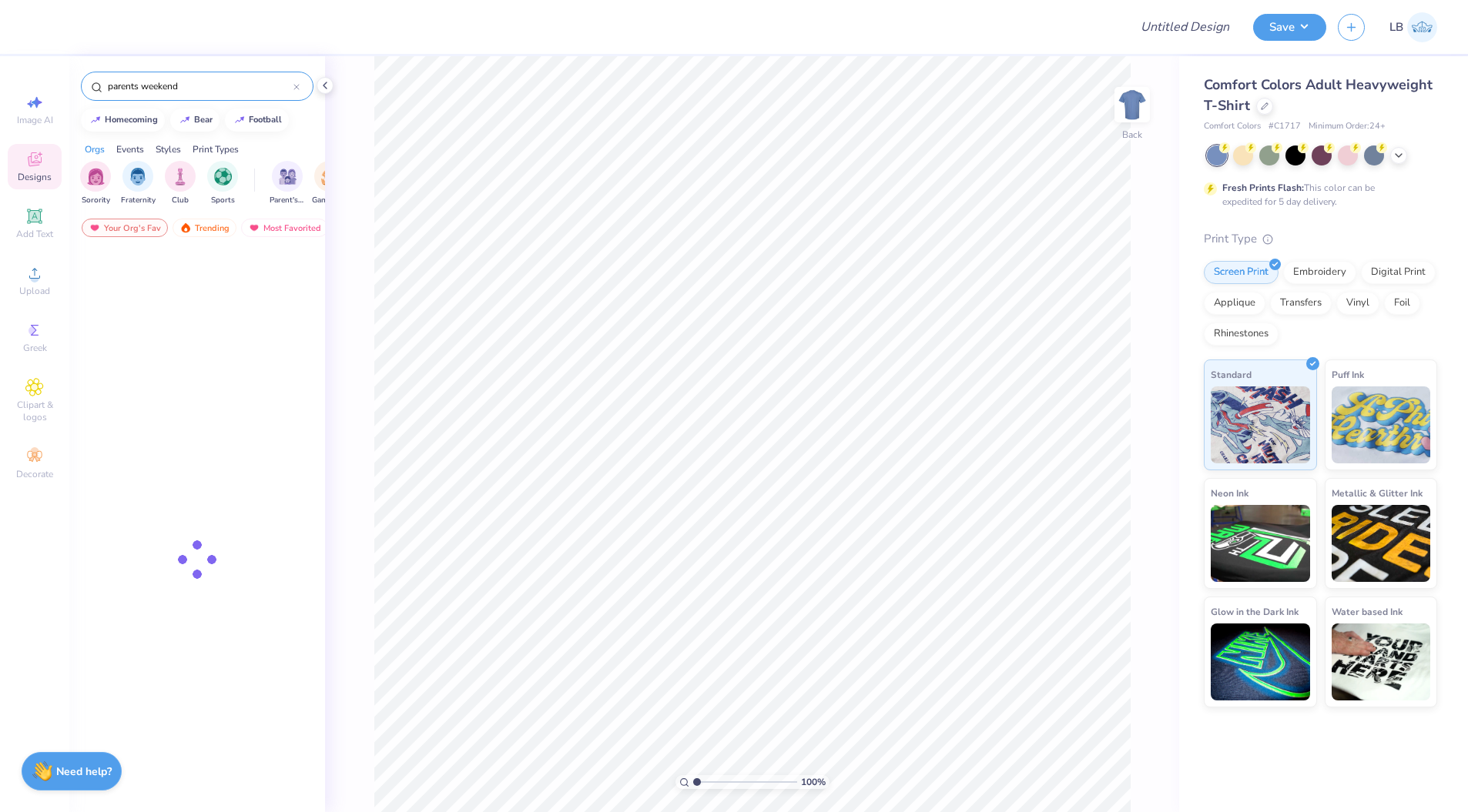
click at [240, 85] on input "parents weekend" at bounding box center [199, 86] width 187 height 16
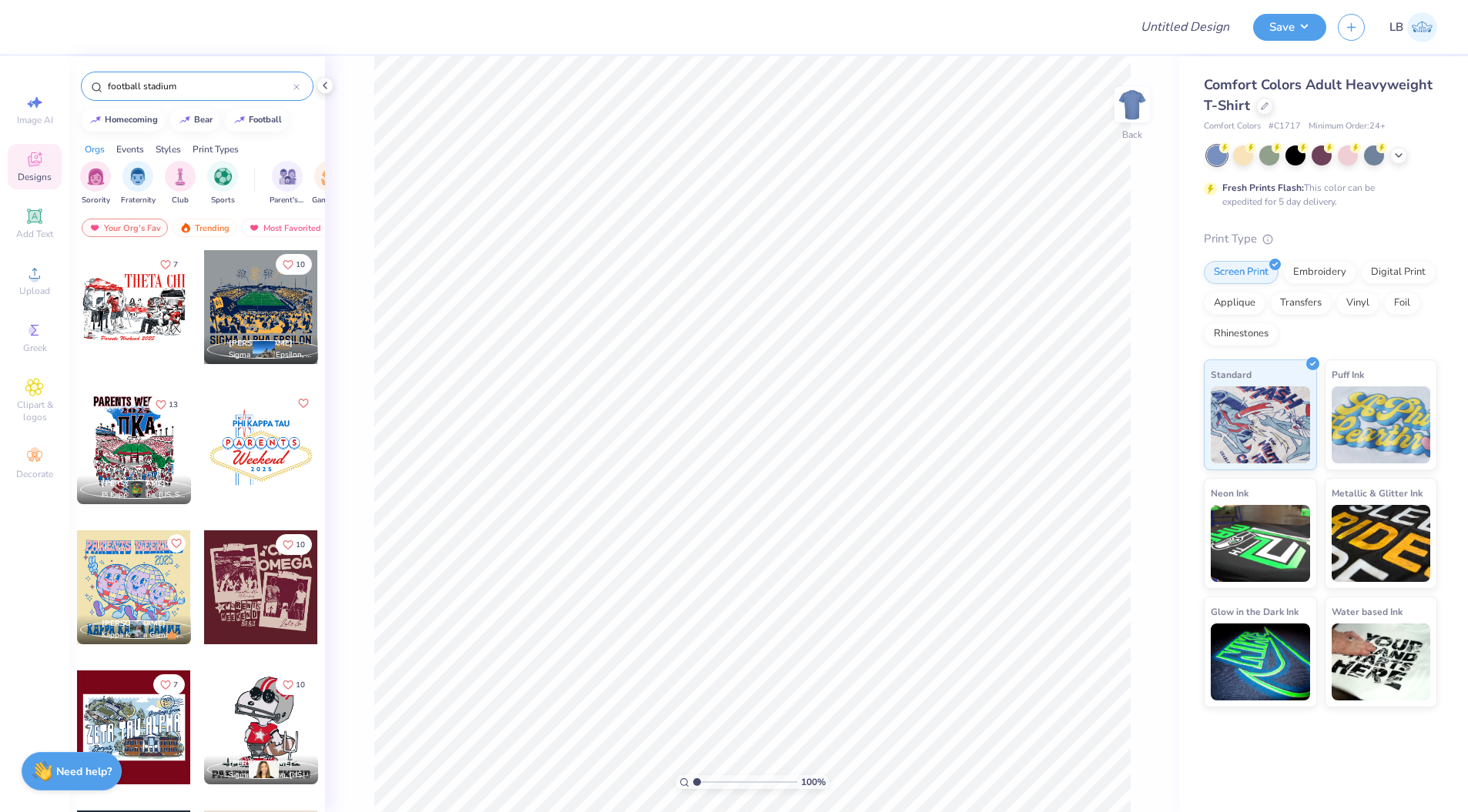
type input "football stadium"
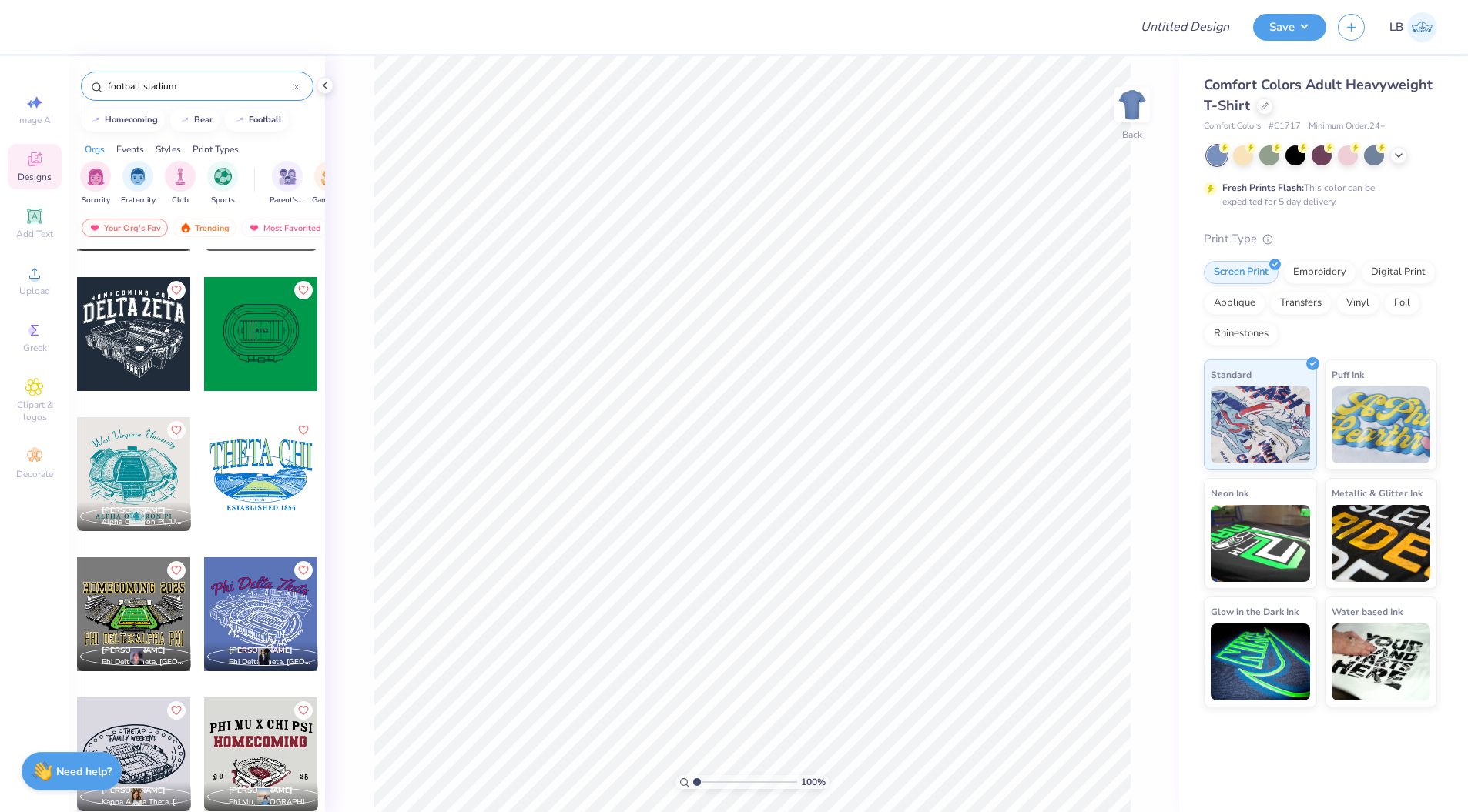
scroll to position [0, 0]
